Goal: Information Seeking & Learning: Find specific fact

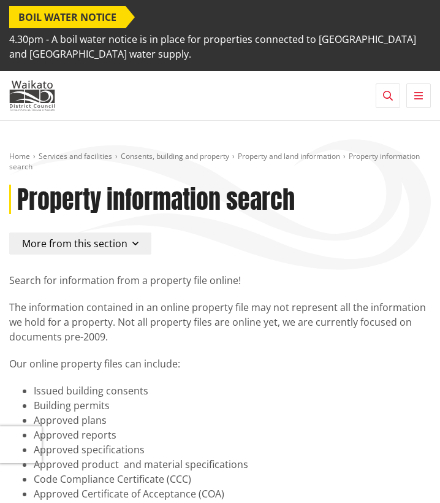
scroll to position [82, 0]
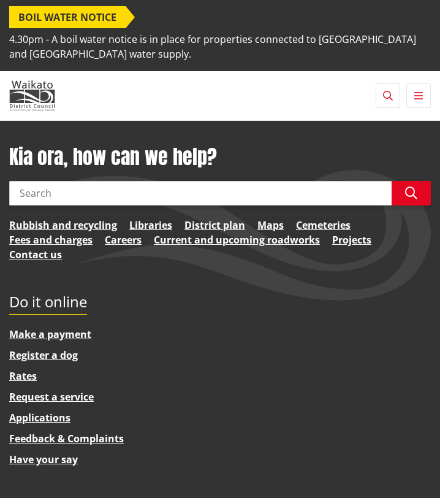
click at [226, 192] on input "Search" at bounding box center [200, 193] width 382 height 25
type input "property rates"
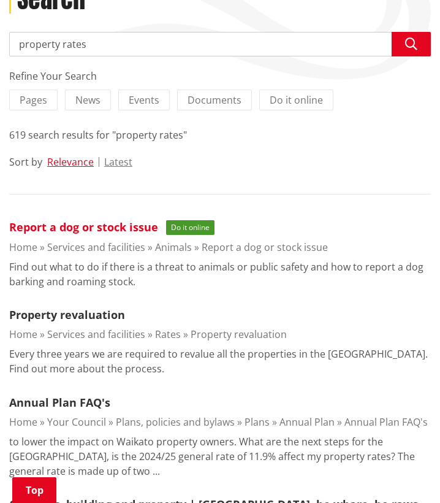
scroll to position [186, 0]
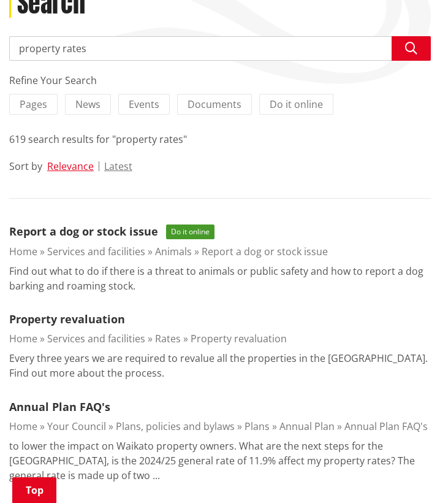
click at [156, 45] on input "property rates" at bounding box center [220, 48] width 422 height 25
type input "property rates information"
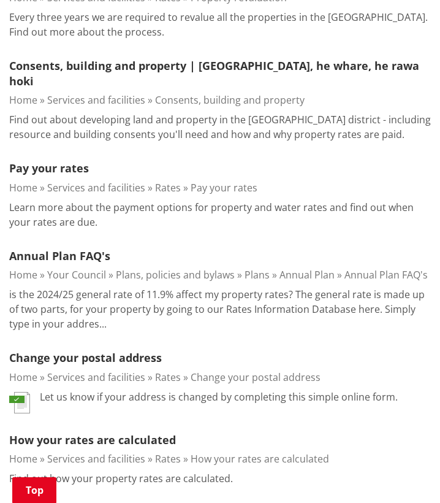
scroll to position [585, 0]
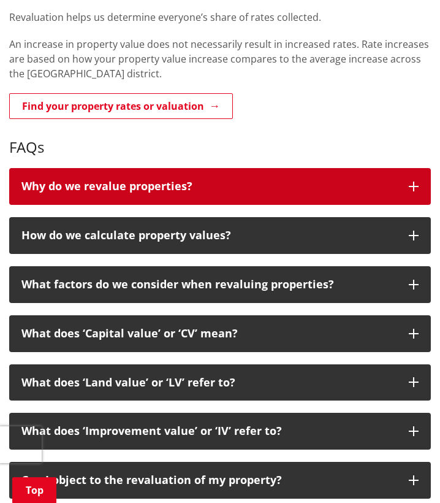
scroll to position [420, 0]
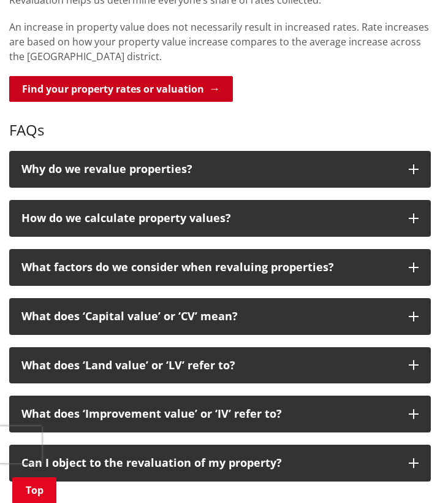
click at [166, 85] on link "Find your property rates or valuation" at bounding box center [121, 89] width 224 height 26
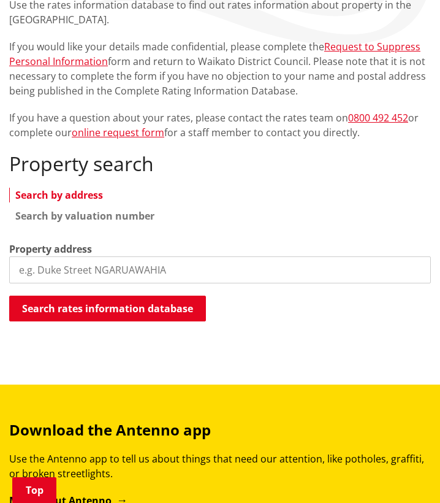
scroll to position [246, 0]
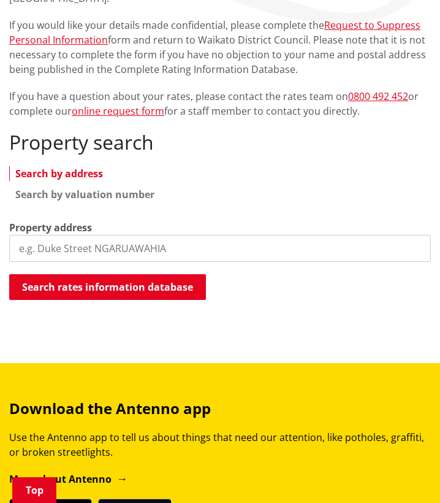
click at [141, 243] on input "search" at bounding box center [220, 248] width 422 height 27
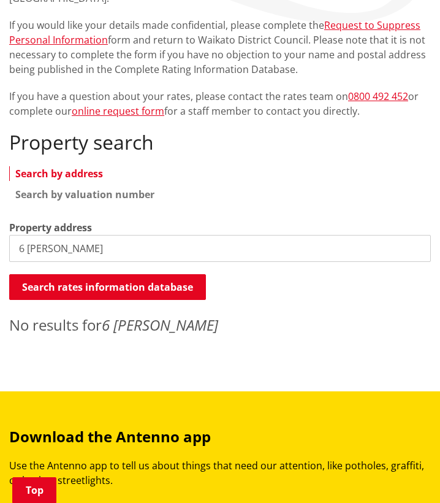
click at [71, 245] on input "6 [PERSON_NAME]" at bounding box center [220, 248] width 422 height 27
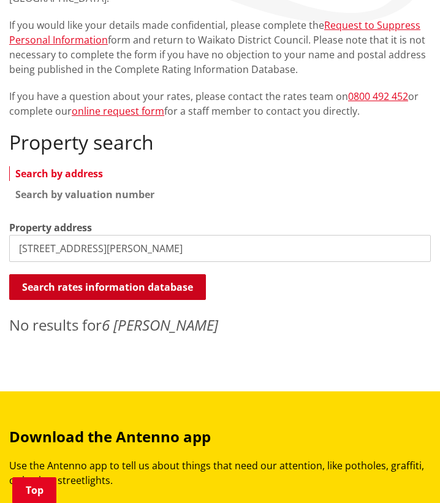
type input "[STREET_ADDRESS][PERSON_NAME]"
click at [107, 291] on button "Search rates information database" at bounding box center [107, 287] width 197 height 26
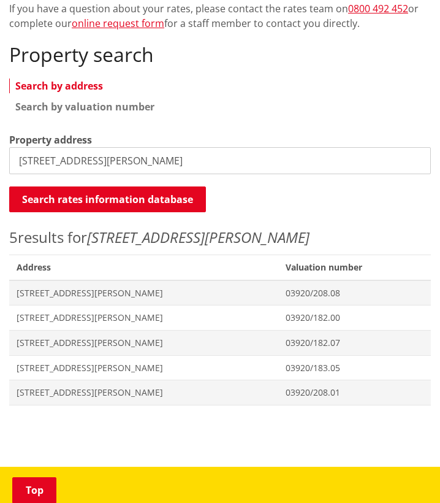
scroll to position [351, 0]
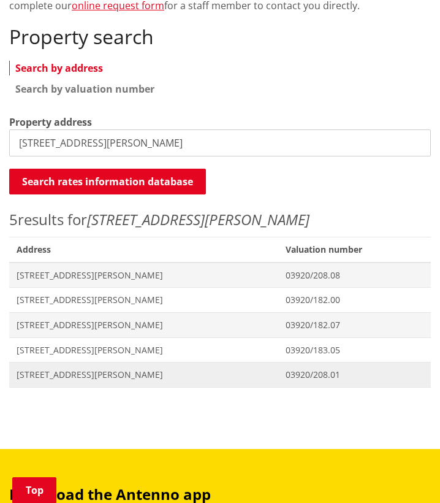
click at [88, 376] on span "[STREET_ADDRESS][PERSON_NAME]" at bounding box center [144, 374] width 254 height 12
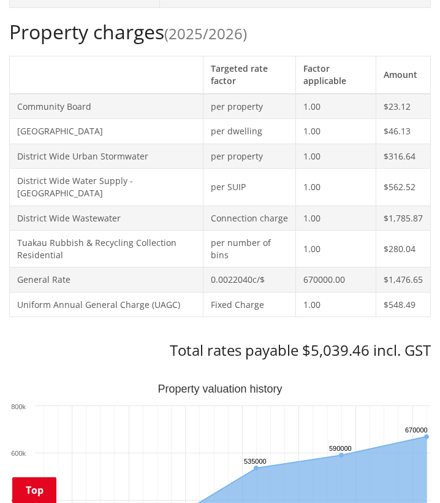
scroll to position [544, 0]
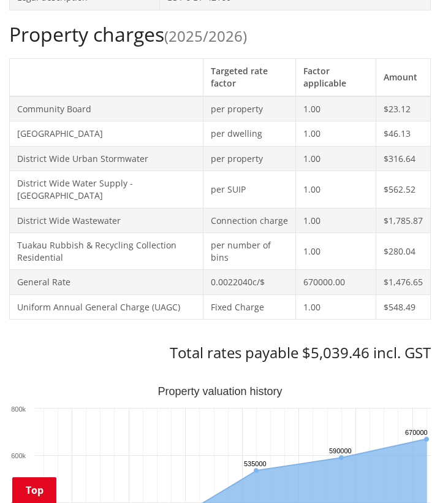
click at [367, 66] on th "Factor applicable" at bounding box center [336, 77] width 80 height 37
